Goal: Navigation & Orientation: Go to known website

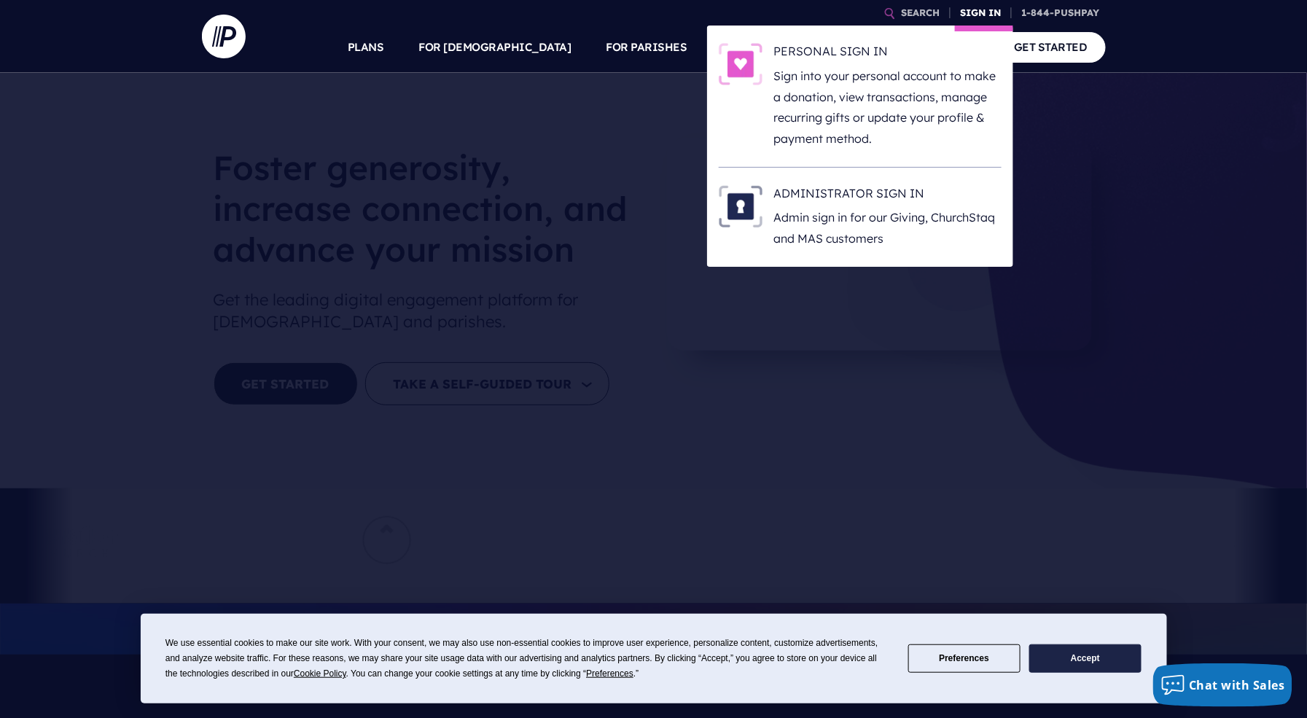
click at [984, 14] on link "SIGN IN" at bounding box center [981, 13] width 52 height 26
click at [884, 179] on li "ADMINISTRATOR SIGN IN Admin sign in for our Giving, [DEMOGRAPHIC_DATA] and MAS …" at bounding box center [860, 217] width 283 height 99
click at [885, 200] on h6 "ADMINISTRATOR SIGN IN" at bounding box center [887, 196] width 227 height 22
click at [995, 13] on link "SIGN IN" at bounding box center [981, 13] width 52 height 26
click at [909, 186] on h6 "ADMINISTRATOR SIGN IN" at bounding box center [887, 196] width 227 height 22
